Goal: Task Accomplishment & Management: Manage account settings

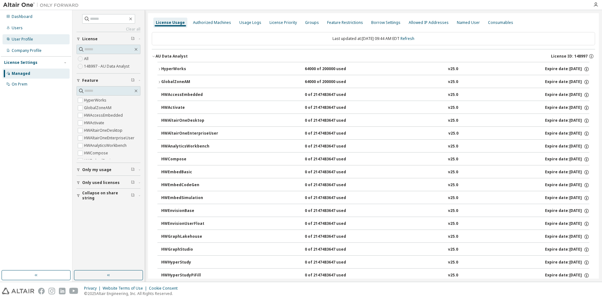
click at [22, 37] on div "User Profile" at bounding box center [22, 39] width 21 height 5
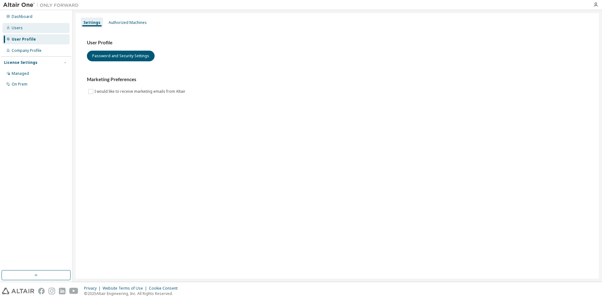
click at [22, 28] on div "Users" at bounding box center [36, 28] width 67 height 10
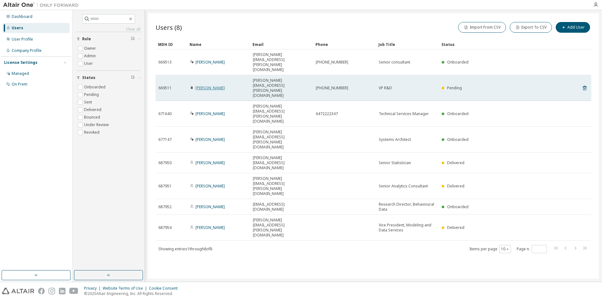
click at [216, 85] on link "[PERSON_NAME]" at bounding box center [210, 87] width 29 height 5
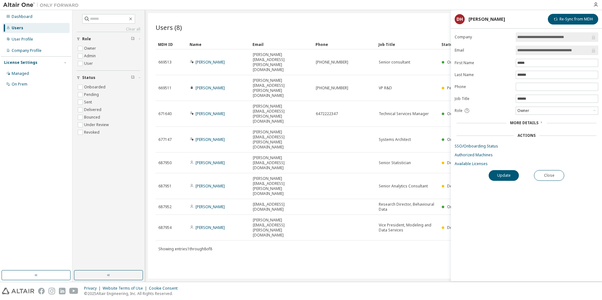
drag, startPoint x: 231, startPoint y: 65, endPoint x: 211, endPoint y: 14, distance: 55.4
click at [211, 14] on div "Users (8) Import From CSV Export To CSV Add User Clear Load Save Save As Field …" at bounding box center [373, 146] width 451 height 266
click at [597, 6] on icon "button" at bounding box center [595, 4] width 5 height 5
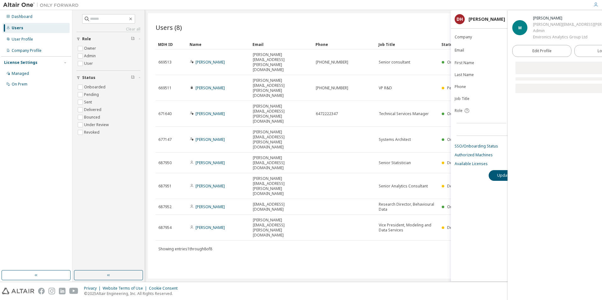
click at [415, 12] on div "Clear all Status Onboarded Pending Sent Delivered Bounced Under Review Revoked …" at bounding box center [337, 146] width 530 height 272
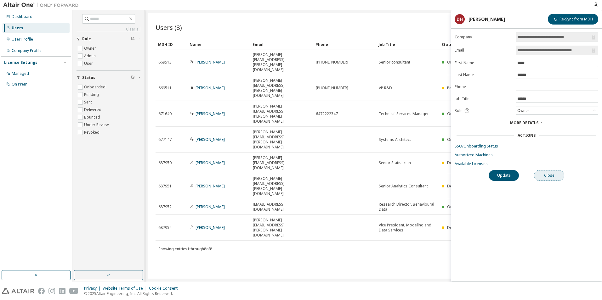
click at [557, 179] on button "Close" at bounding box center [549, 175] width 30 height 11
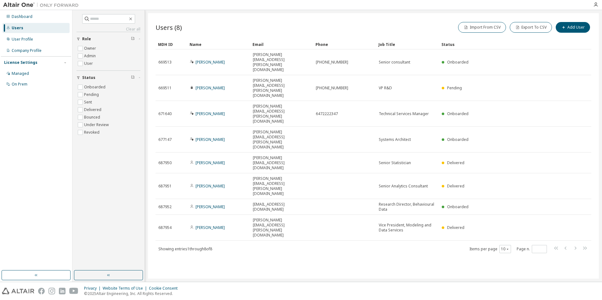
click at [228, 214] on div "Users (8) Import From CSV Export To CSV Add User Clear Load Save Save As Field …" at bounding box center [373, 146] width 451 height 266
click at [280, 206] on div "Users (8) Import From CSV Export To CSV Add User Clear Load Save Save As Field …" at bounding box center [373, 146] width 451 height 266
click at [286, 203] on div "Users (8) Import From CSV Export To CSV Add User Clear Load Save Save As Field …" at bounding box center [373, 146] width 451 height 266
